Goal: Navigation & Orientation: Find specific page/section

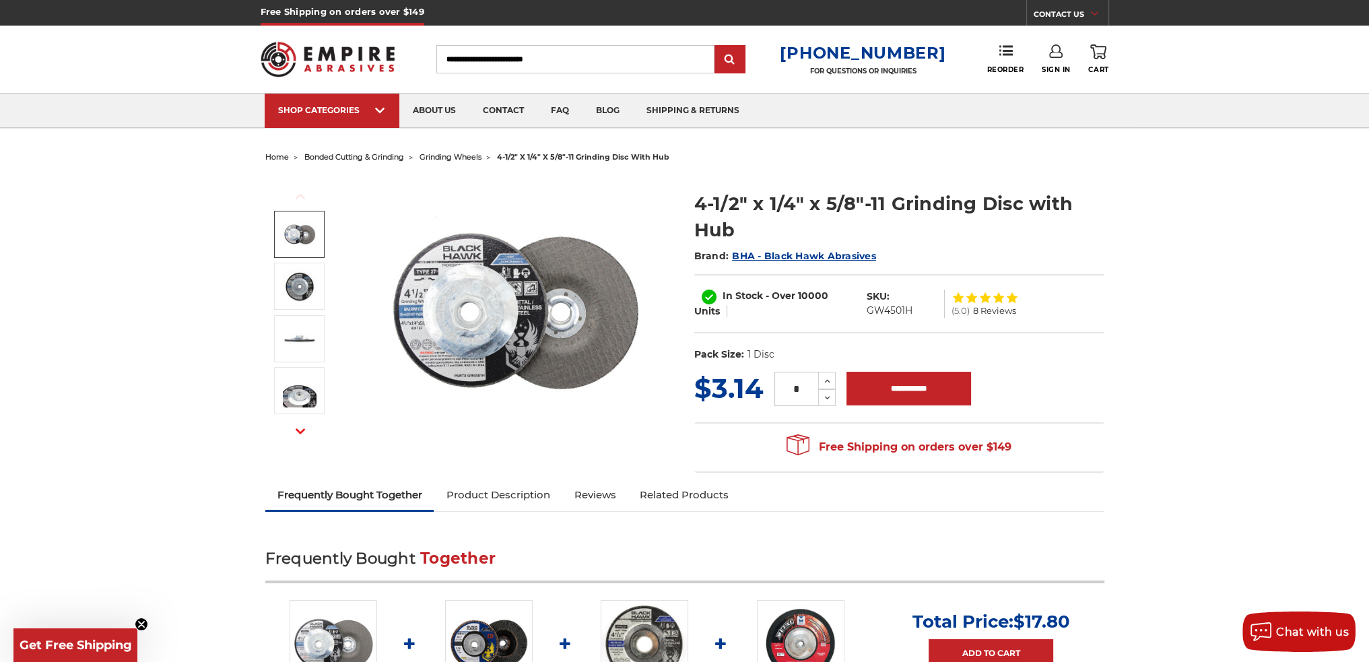
click at [460, 157] on span "grinding wheels" at bounding box center [451, 156] width 62 height 9
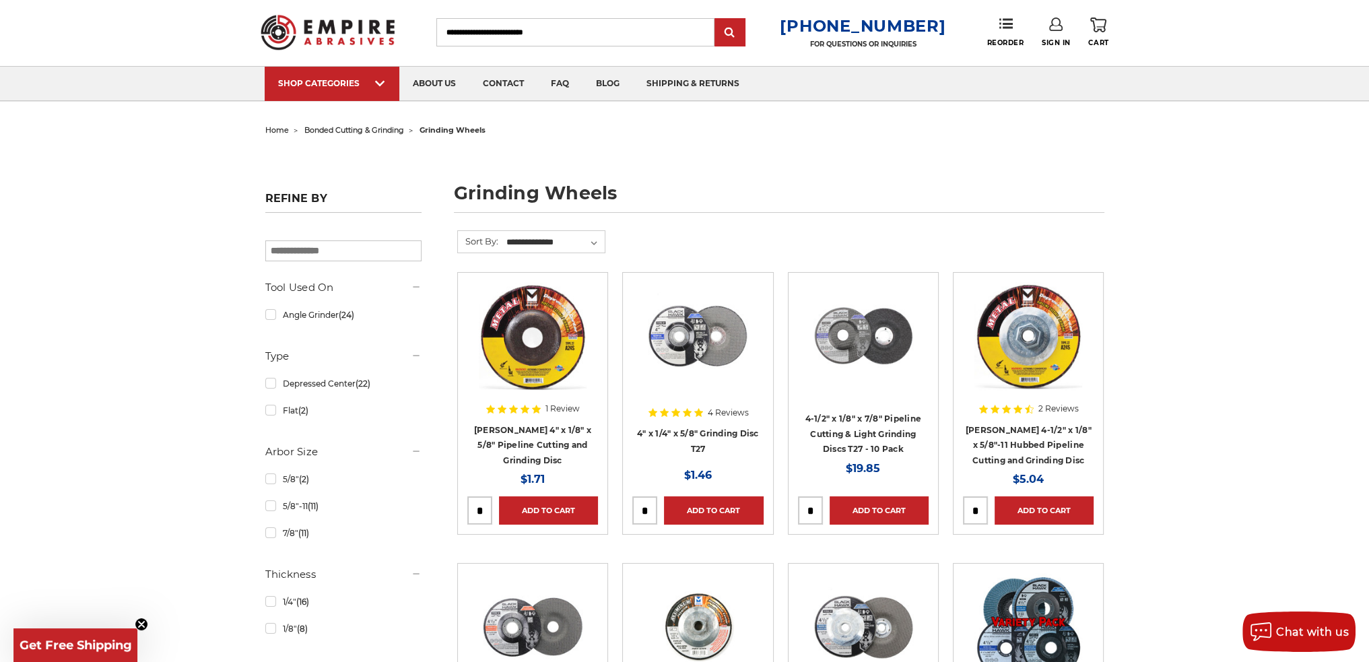
scroll to position [269, 0]
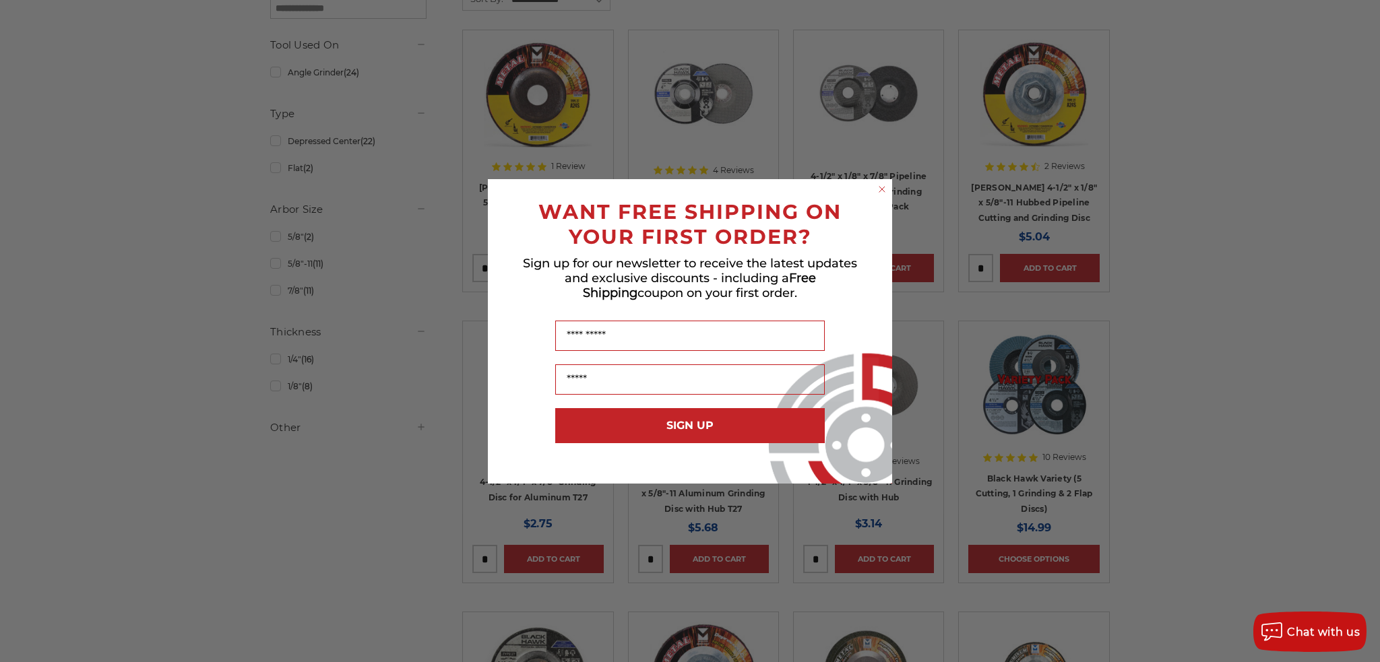
click at [878, 187] on circle "Close dialog" at bounding box center [882, 189] width 13 height 13
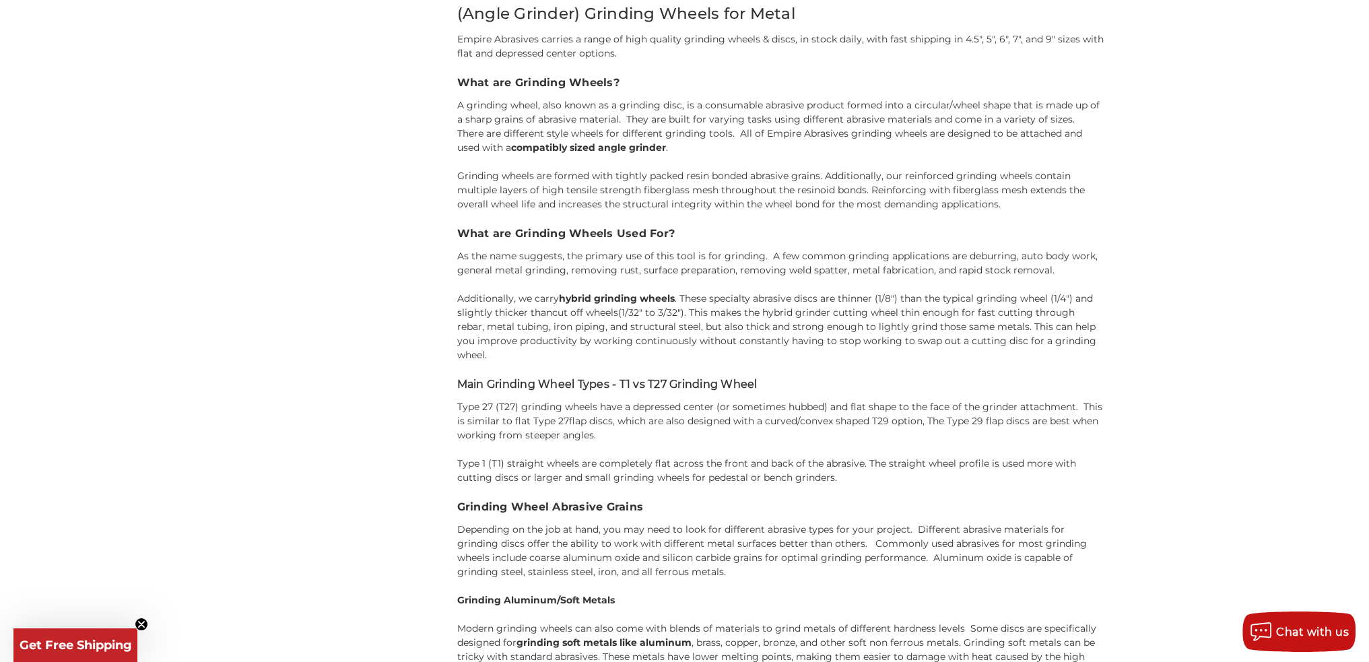
scroll to position [1212, 0]
